Goal: Information Seeking & Learning: Learn about a topic

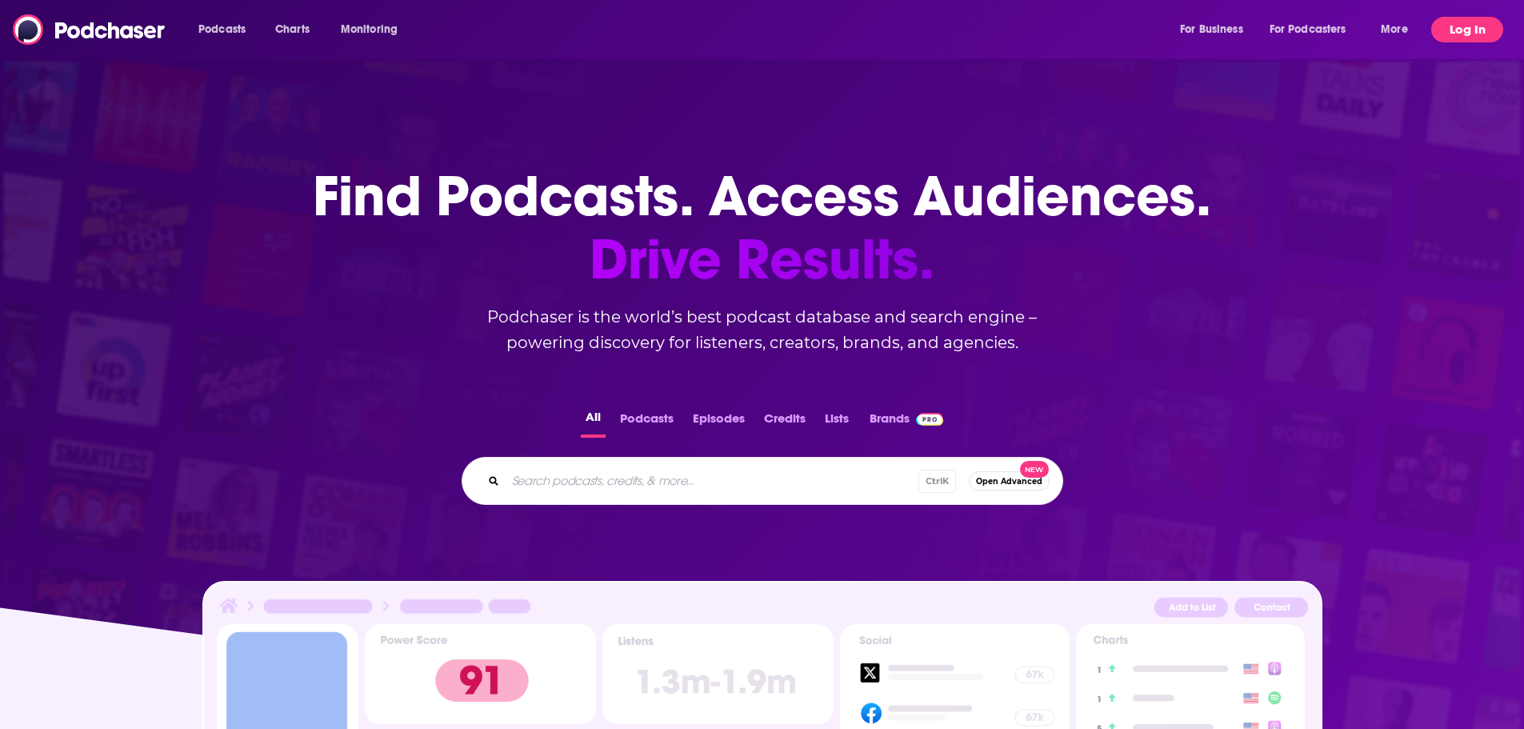
click at [1011, 30] on button "Log In" at bounding box center [1467, 30] width 72 height 26
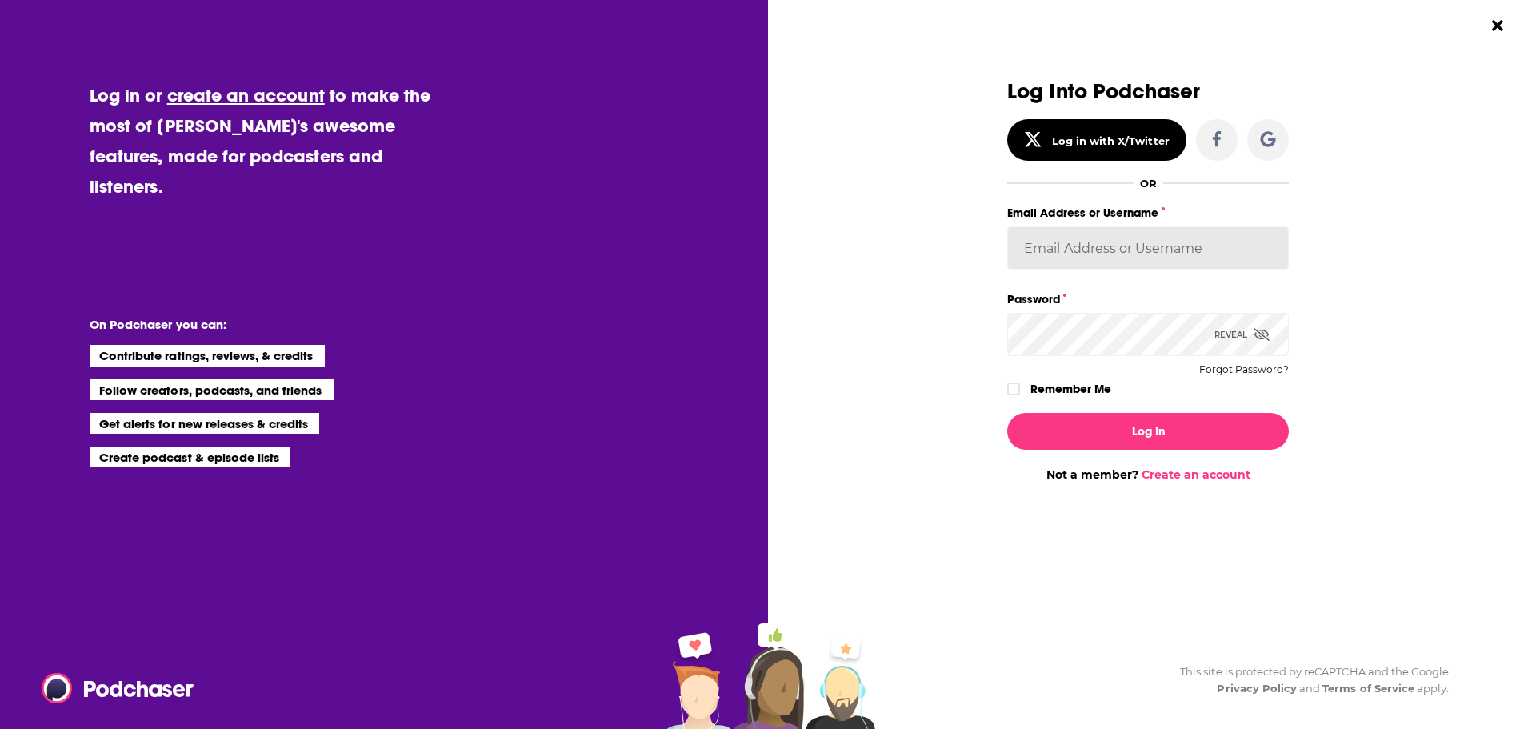
click at [1011, 258] on input "Email Address or Username" at bounding box center [1148, 247] width 282 height 43
type input "tessvanden"
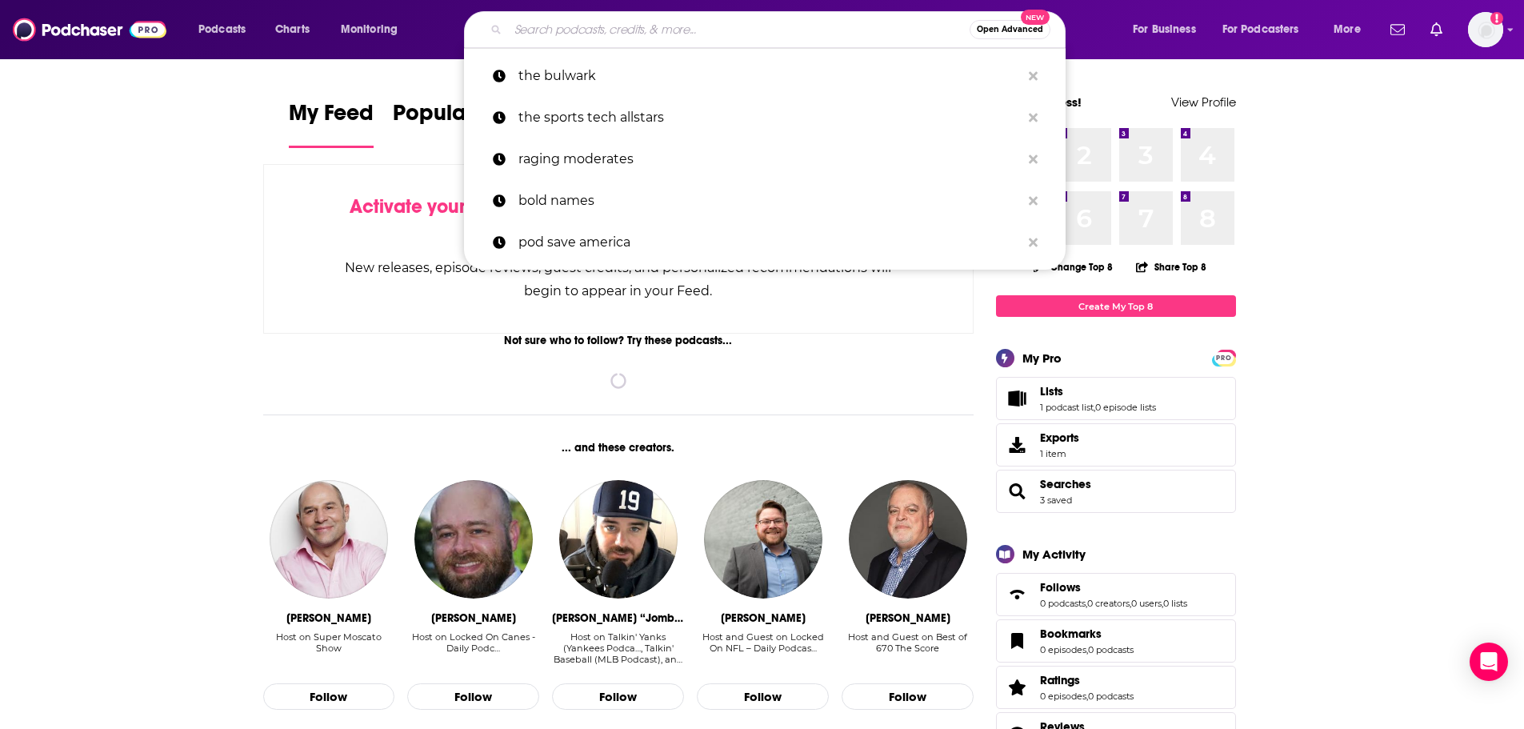
click at [621, 27] on input "Search podcasts, credits, & more..." at bounding box center [738, 30] width 461 height 26
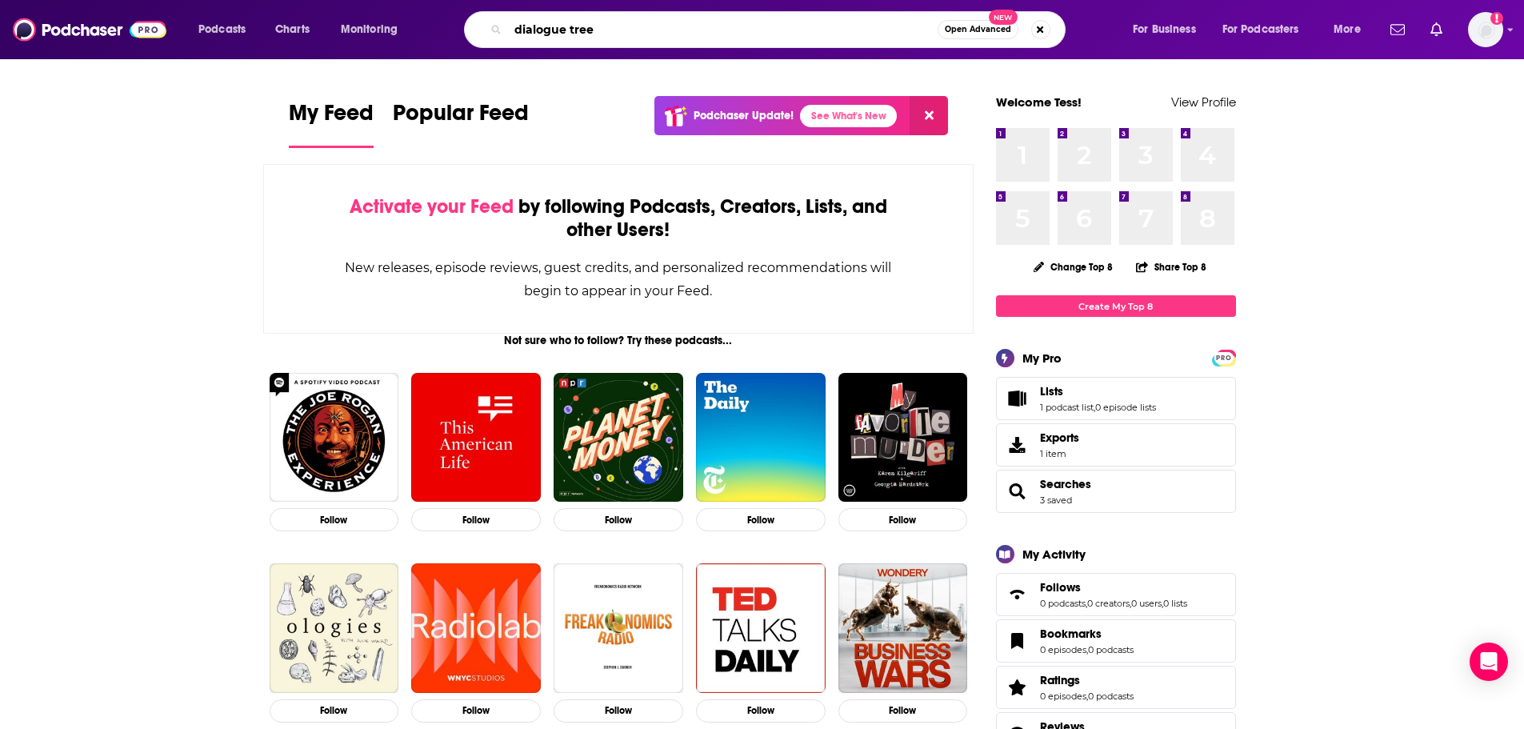
type input "dialogue tree"
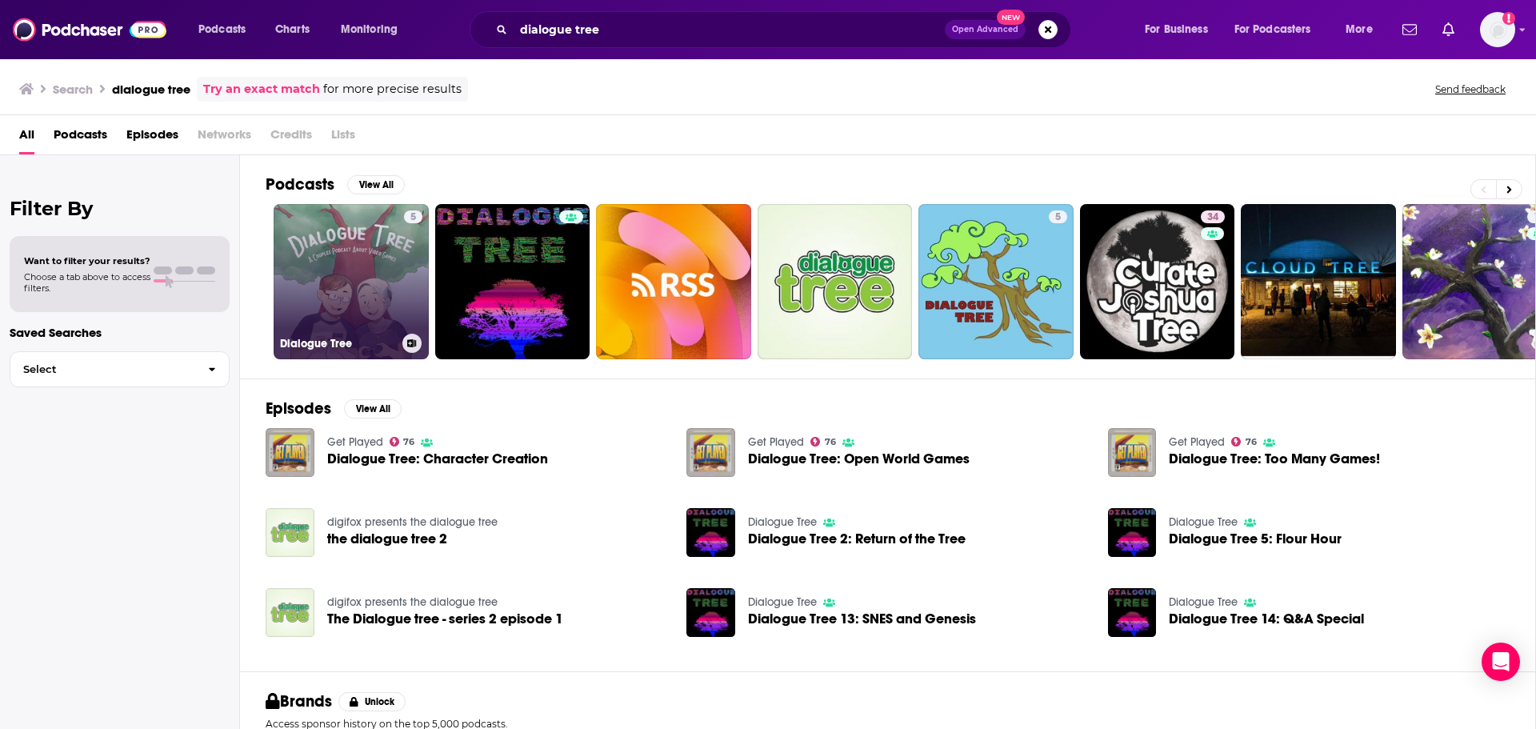
click at [391, 268] on link "5 Dialogue Tree" at bounding box center [351, 281] width 155 height 155
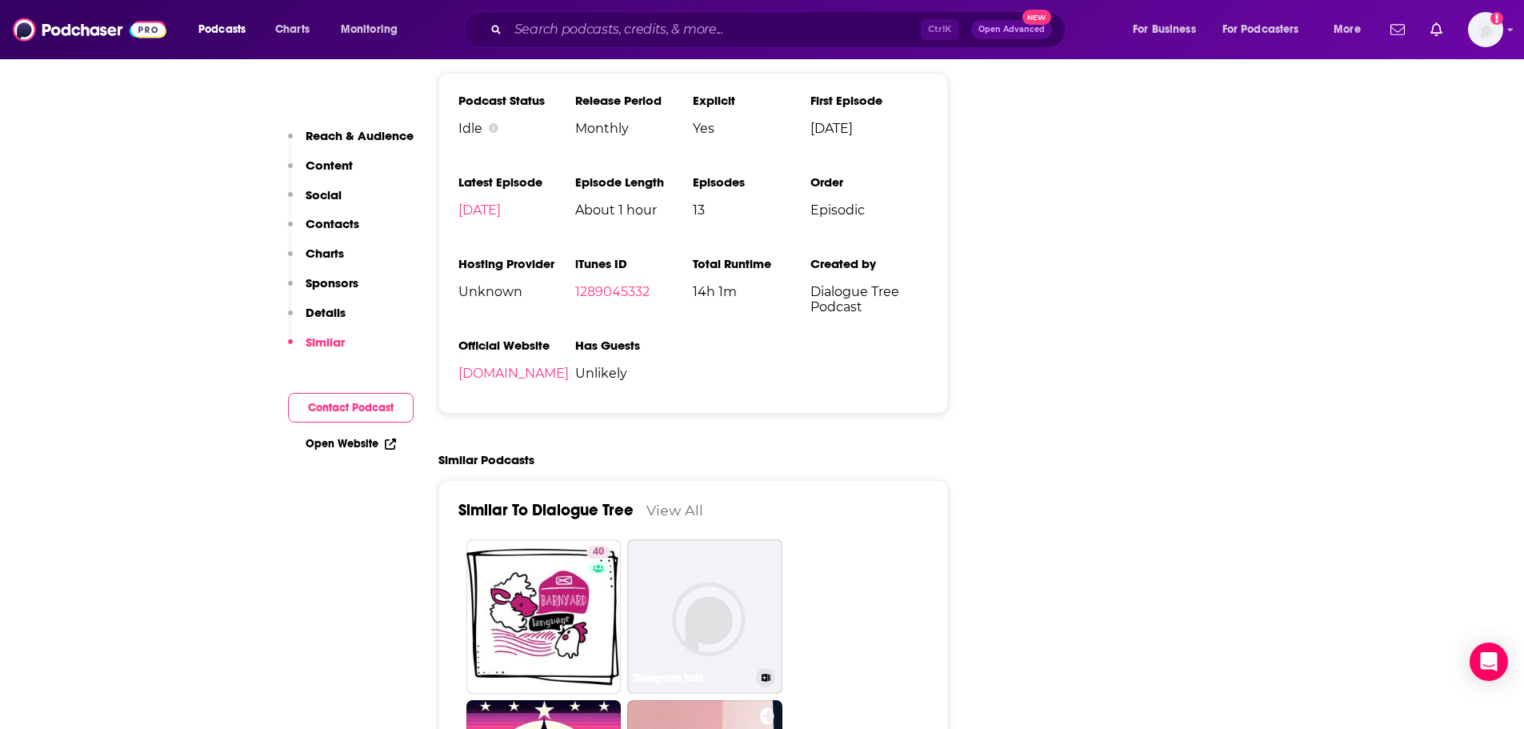
scroll to position [1520, 0]
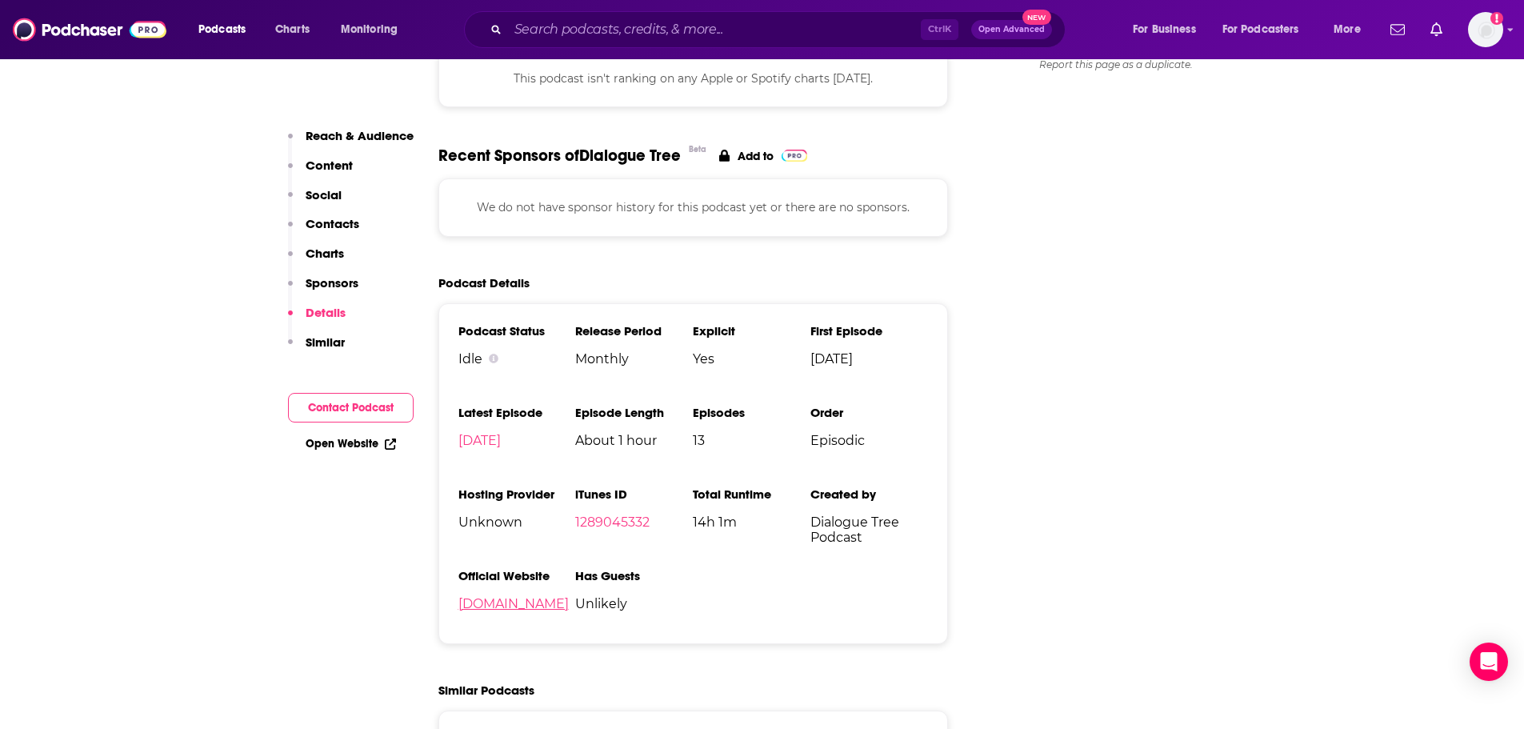
click at [576, 504] on li "Official Website [DOMAIN_NAME]" at bounding box center [517, 596] width 118 height 56
click at [569, 504] on link "[DOMAIN_NAME]" at bounding box center [513, 603] width 110 height 15
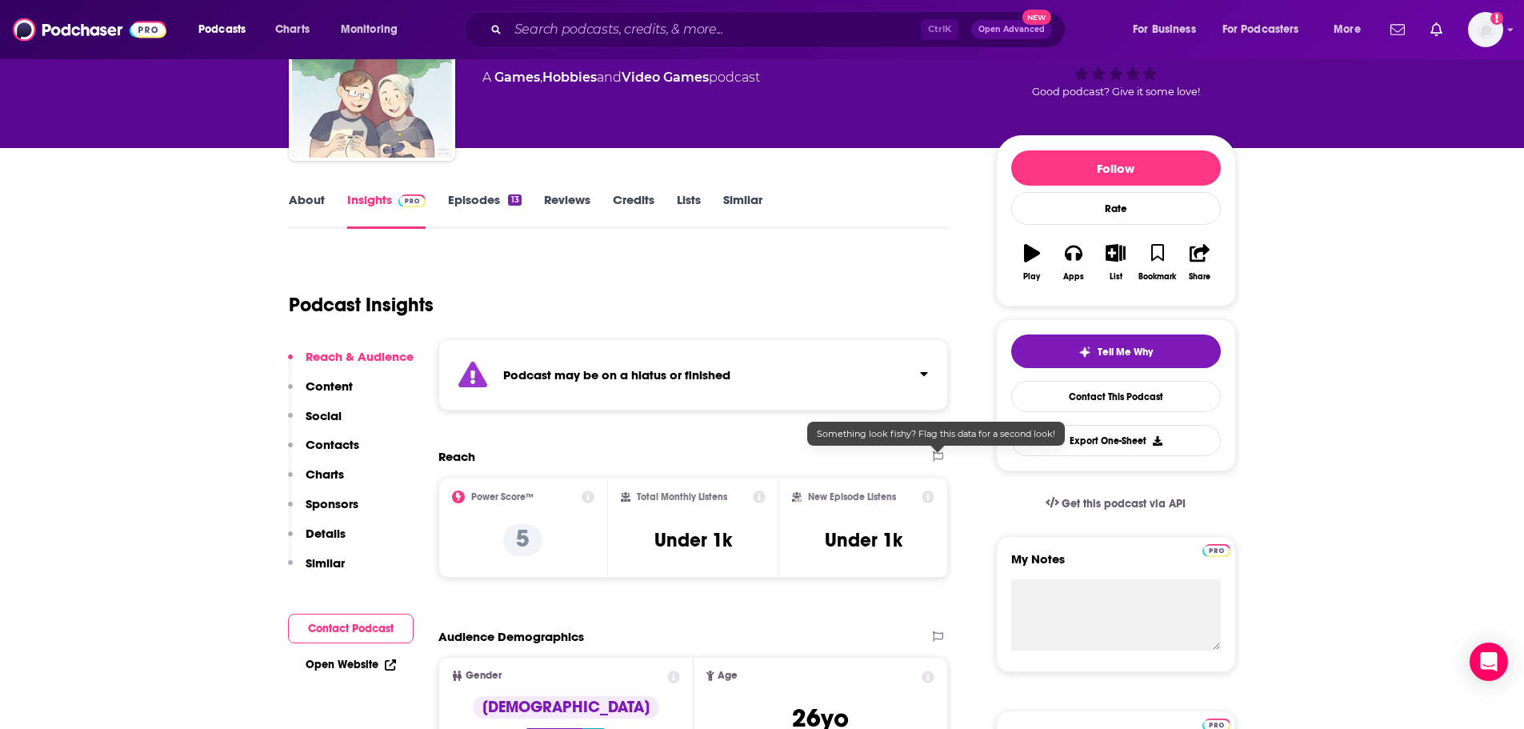
scroll to position [80, 0]
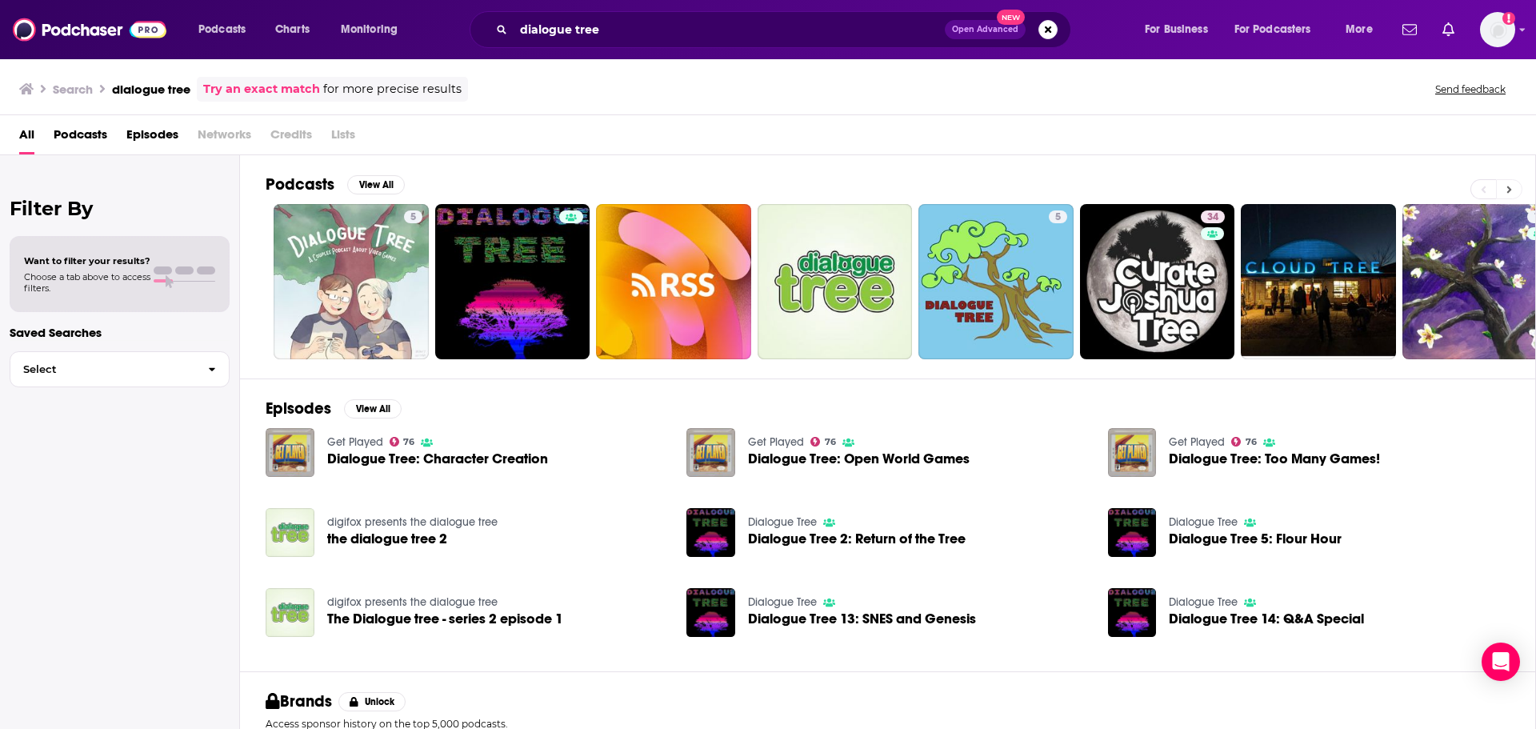
click at [1011, 194] on icon at bounding box center [1509, 189] width 6 height 11
